Goal: Book appointment/travel/reservation

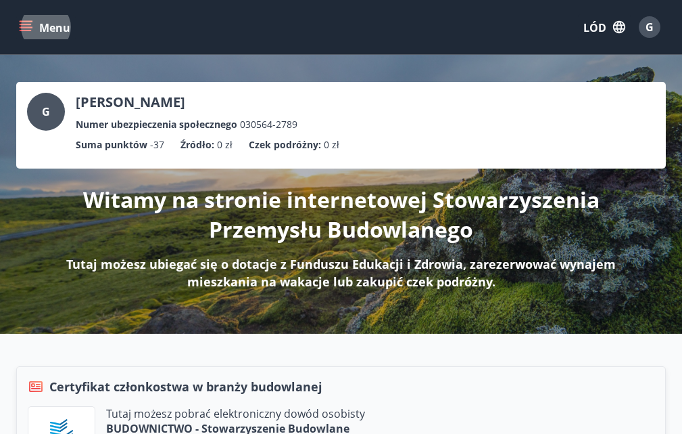
click at [24, 26] on icon "menu" at bounding box center [26, 27] width 14 height 14
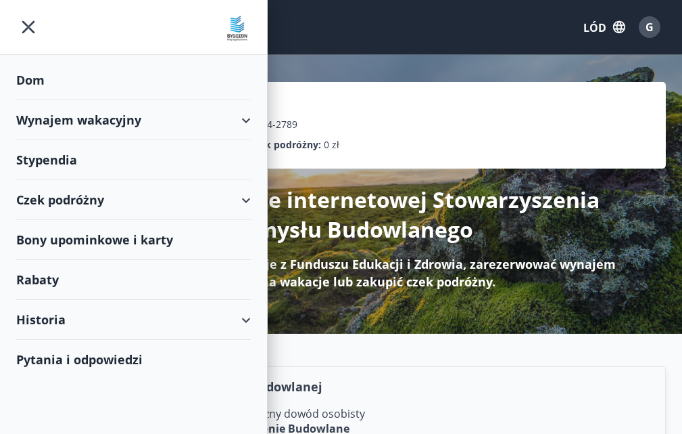
click at [42, 80] on font "Dom" at bounding box center [30, 80] width 28 height 16
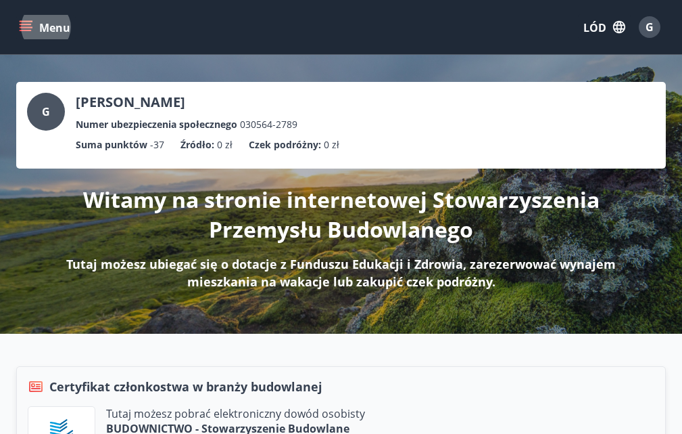
click at [26, 27] on icon "menu" at bounding box center [27, 26] width 15 height 1
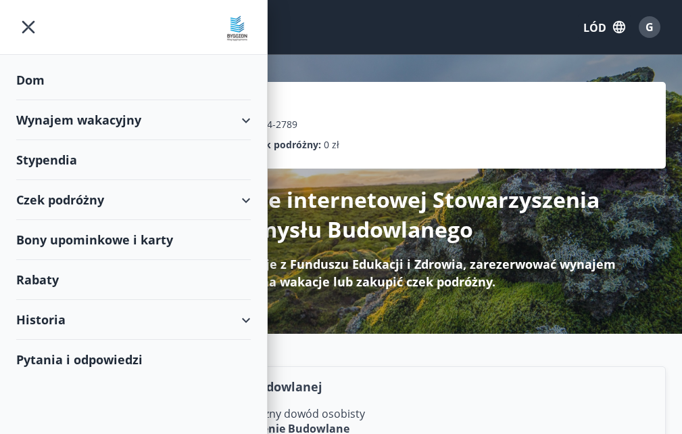
click at [128, 123] on font "Wynajem wakacyjny" at bounding box center [78, 120] width 125 height 16
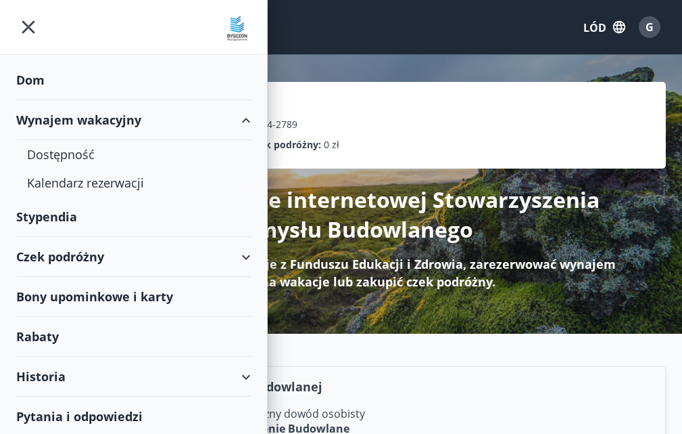
click at [128, 123] on font "Wynajem wakacyjny" at bounding box center [78, 120] width 125 height 16
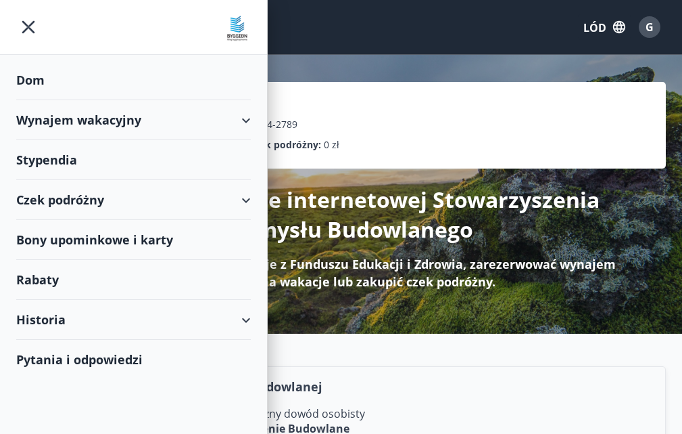
click at [246, 118] on div "Wynajem wakacyjny" at bounding box center [133, 120] width 235 height 40
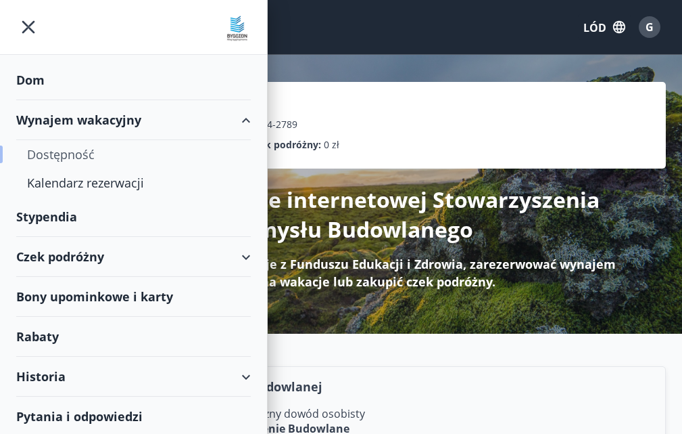
click at [53, 151] on font "Dostępność" at bounding box center [61, 154] width 68 height 16
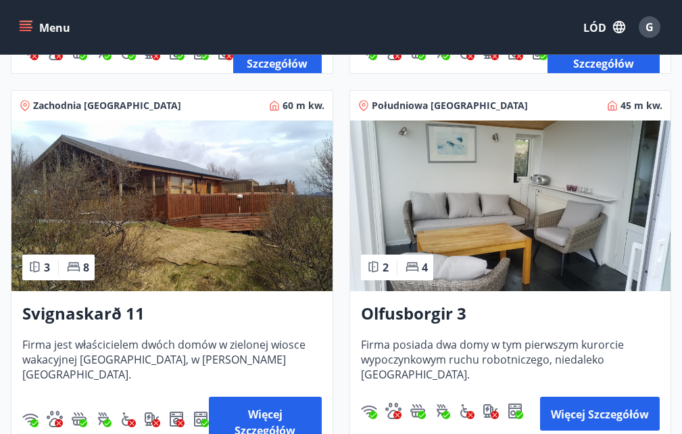
scroll to position [744, 0]
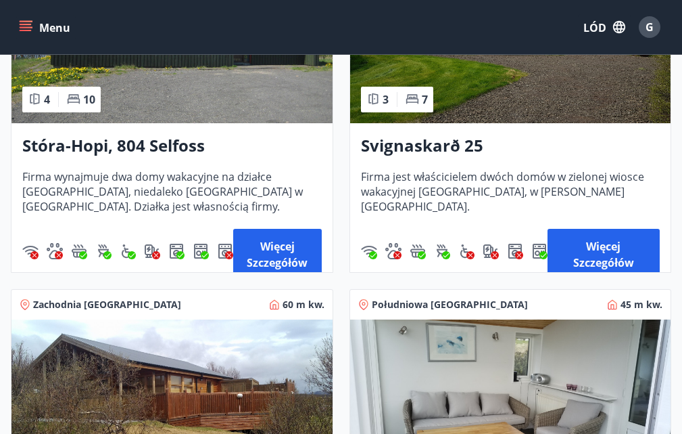
click at [430, 324] on img at bounding box center [510, 404] width 321 height 170
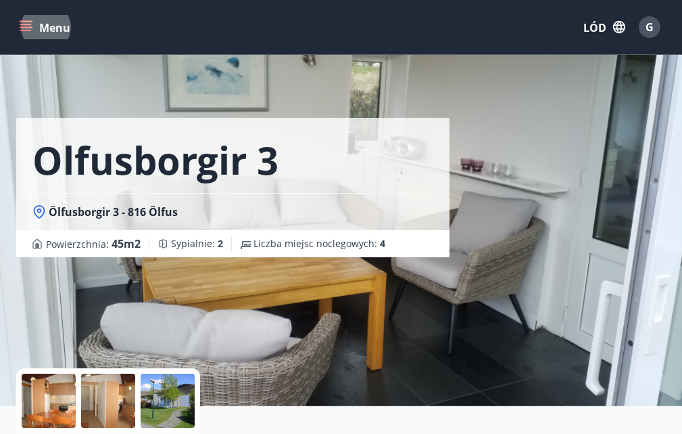
click at [30, 19] on button "Menu" at bounding box center [46, 27] width 60 height 24
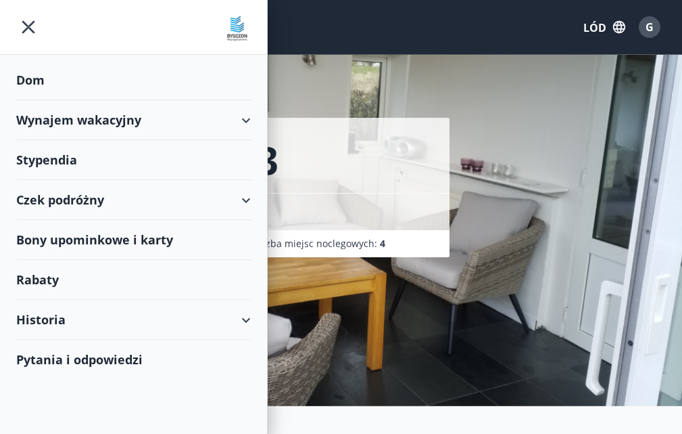
click at [248, 120] on div "Wynajem wakacyjny" at bounding box center [133, 120] width 235 height 40
click at [131, 119] on font "Wynajem wakacyjny" at bounding box center [78, 120] width 125 height 16
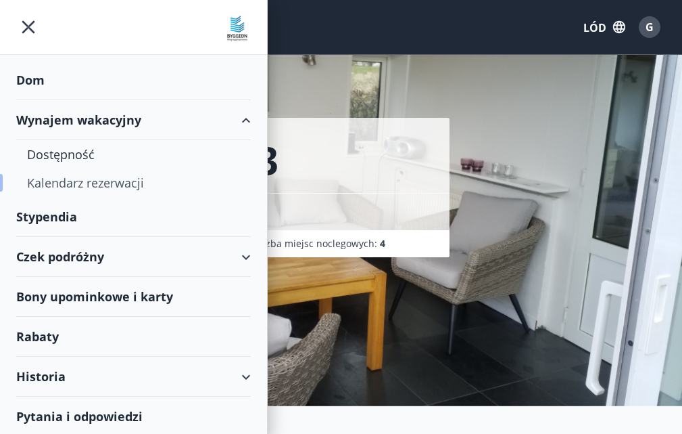
click at [101, 183] on font "Kalendarz rezerwacji" at bounding box center [85, 182] width 117 height 16
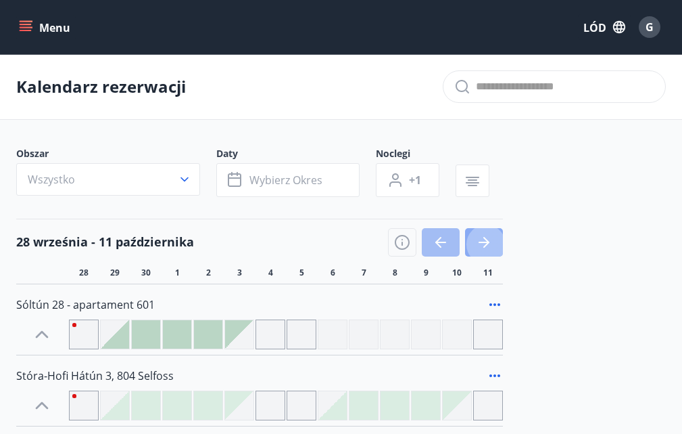
click at [490, 234] on icon "button" at bounding box center [484, 242] width 16 height 16
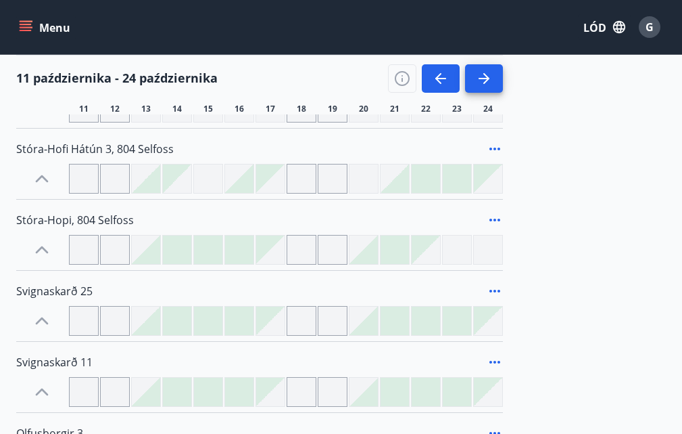
scroll to position [203, 0]
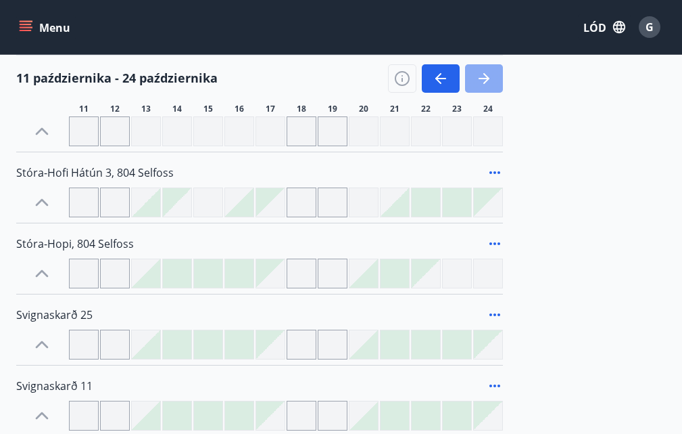
click at [487, 74] on icon "button" at bounding box center [484, 78] width 16 height 16
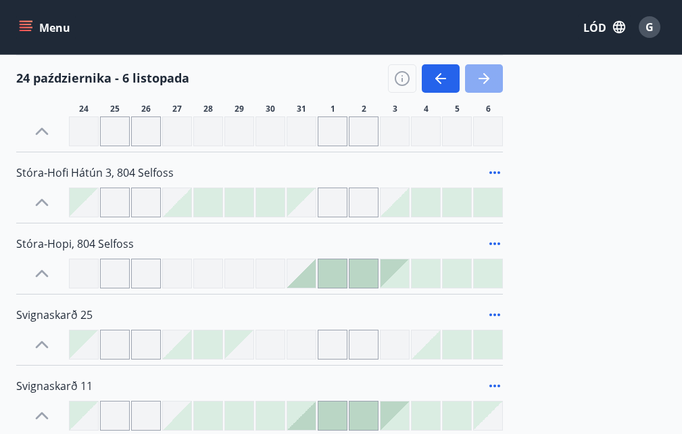
click at [487, 74] on icon "button" at bounding box center [484, 78] width 16 height 16
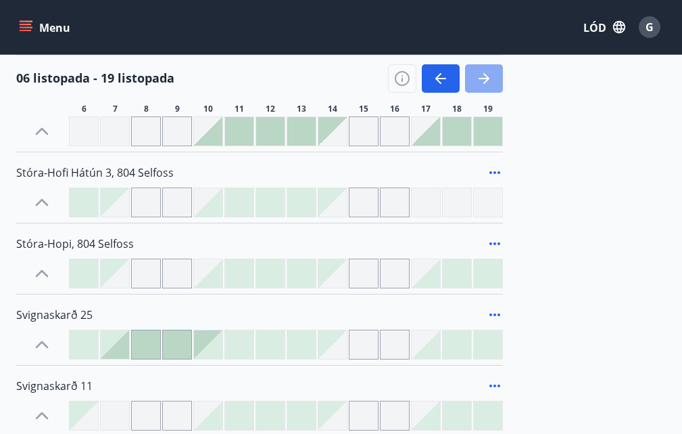
click at [487, 74] on icon "button" at bounding box center [484, 78] width 16 height 16
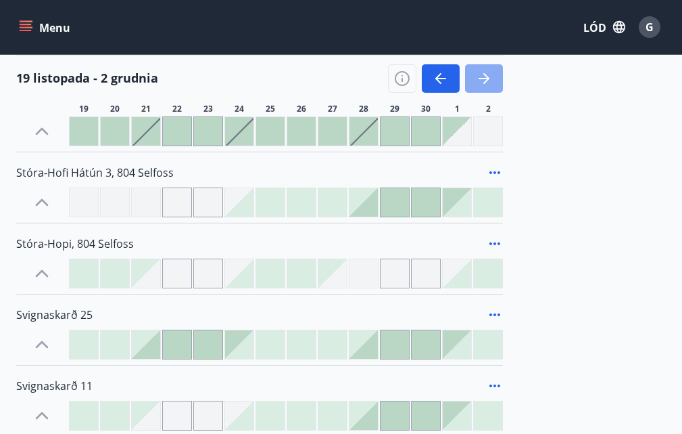
click at [487, 74] on icon "button" at bounding box center [484, 78] width 16 height 16
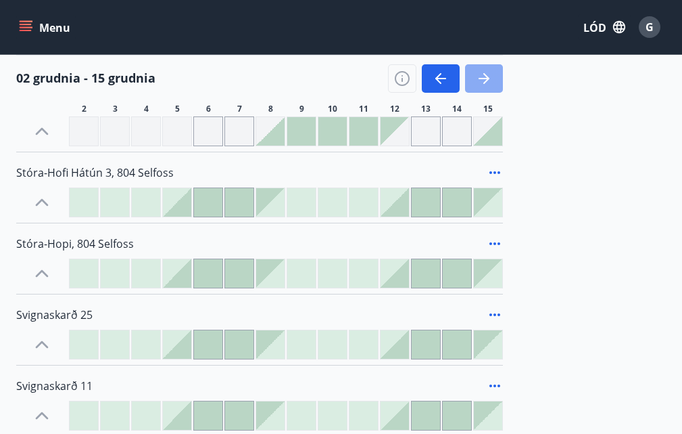
click at [487, 74] on icon "button" at bounding box center [484, 78] width 16 height 16
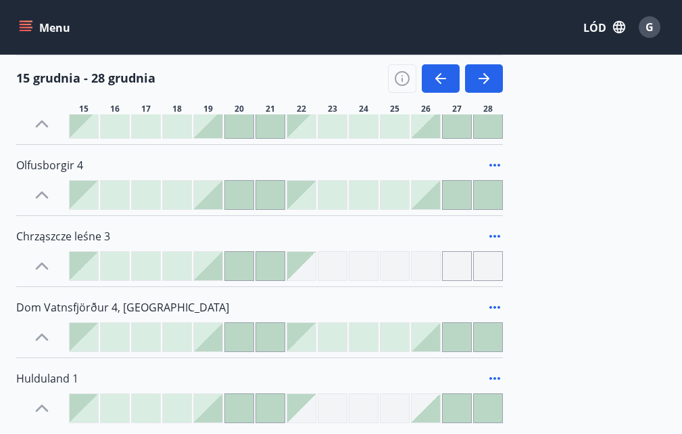
scroll to position [601, 0]
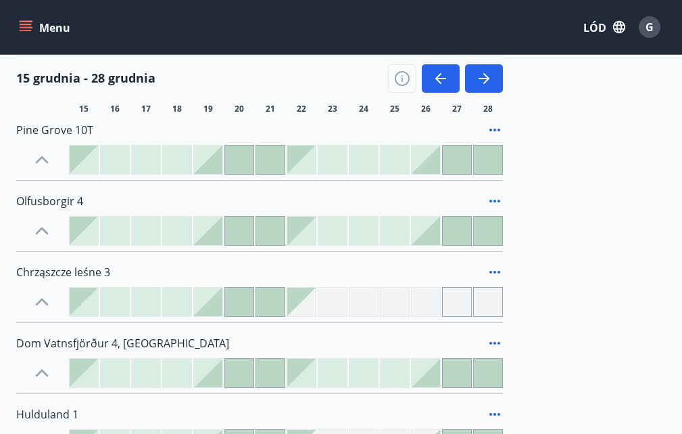
click at [591, 206] on div "Sóltún 28 - apartament 601 Stóra-[GEOGRAPHIC_DATA] 3, 804 Selfoss Stóra-Hopi, 8…" at bounding box center [341, 71] width 650 height 776
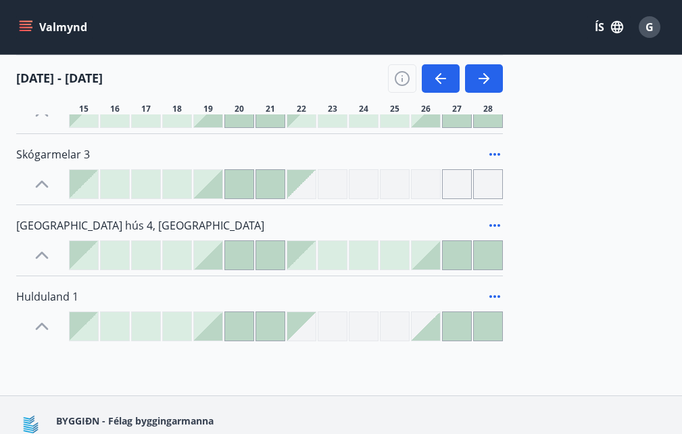
scroll to position [803, 0]
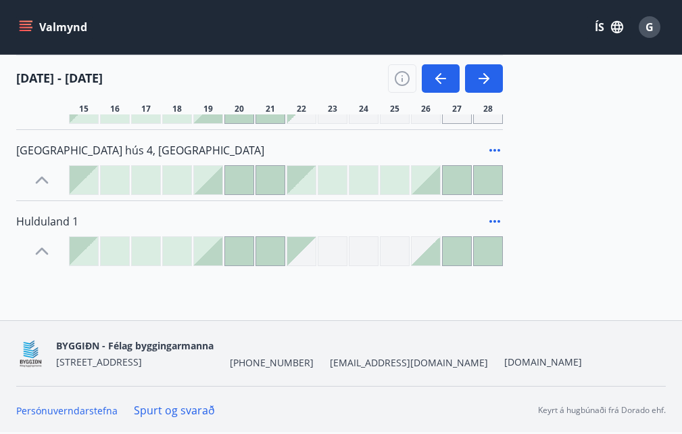
click at [41, 240] on icon at bounding box center [42, 251] width 22 height 22
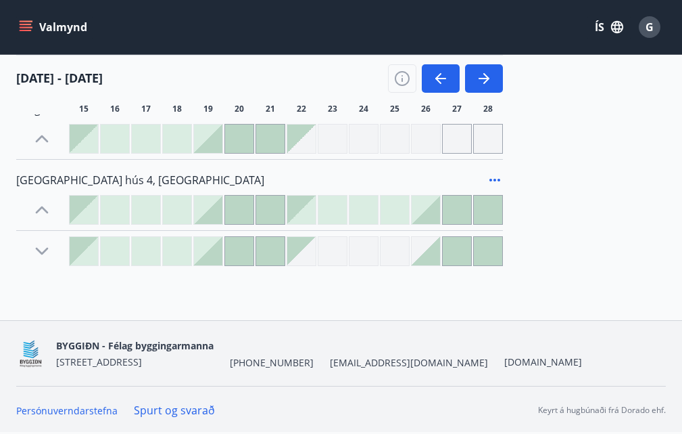
scroll to position [774, 0]
